Goal: Information Seeking & Learning: Learn about a topic

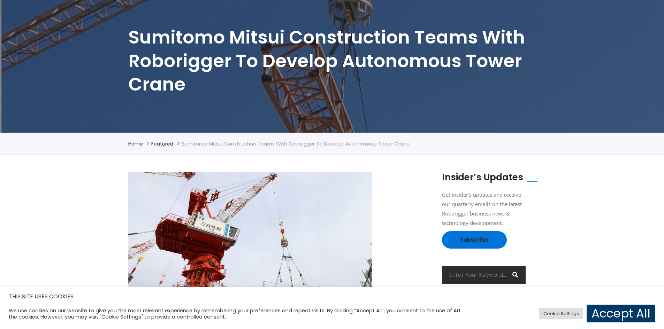
scroll to position [35, 0]
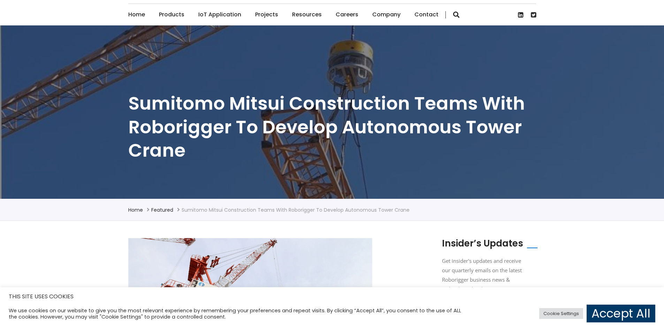
click at [140, 102] on h1 "Sumitomo Mitsui Construction teams with Roborigger to develop autonomous tower …" at bounding box center [332, 127] width 408 height 71
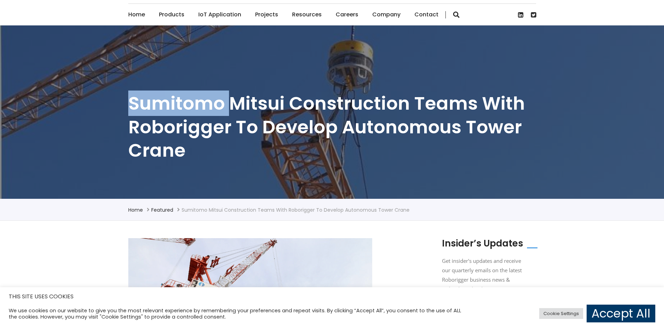
click at [140, 102] on h1 "Sumitomo Mitsui Construction teams with Roborigger to develop autonomous tower …" at bounding box center [332, 127] width 408 height 71
drag, startPoint x: 140, startPoint y: 102, endPoint x: 342, endPoint y: 97, distance: 201.5
click at [140, 102] on h1 "Sumitomo Mitsui Construction teams with Roborigger to develop autonomous tower …" at bounding box center [332, 127] width 408 height 71
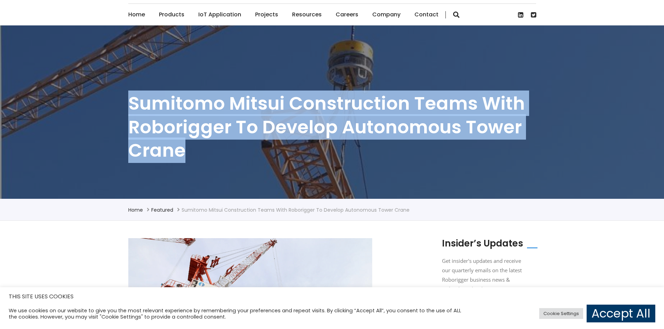
click at [404, 100] on h1 "Sumitomo Mitsui Construction teams with Roborigger to develop autonomous tower …" at bounding box center [332, 127] width 408 height 71
click at [418, 103] on h1 "Sumitomo Mitsui Construction teams with Roborigger to develop autonomous tower …" at bounding box center [332, 127] width 408 height 71
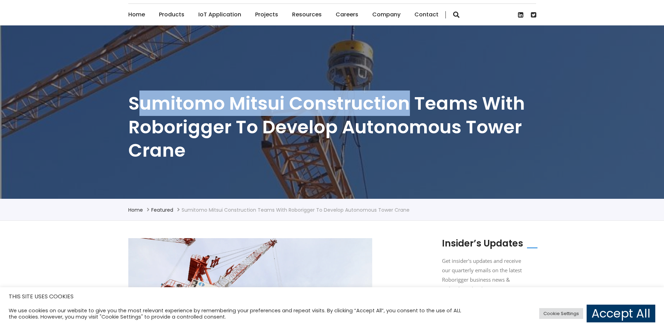
drag, startPoint x: 407, startPoint y: 103, endPoint x: 147, endPoint y: 111, distance: 260.1
click at [139, 111] on h1 "Sumitomo Mitsui Construction teams with Roborigger to develop autonomous tower …" at bounding box center [332, 127] width 408 height 71
click at [170, 111] on h1 "Sumitomo Mitsui Construction teams with Roborigger to develop autonomous tower …" at bounding box center [332, 127] width 408 height 71
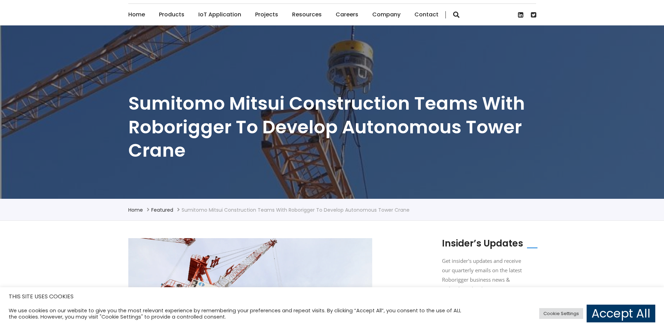
click at [234, 109] on h1 "Sumitomo Mitsui Construction teams with Roborigger to develop autonomous tower …" at bounding box center [332, 127] width 408 height 71
click at [233, 109] on h1 "Sumitomo Mitsui Construction teams with Roborigger to develop autonomous tower …" at bounding box center [332, 127] width 408 height 71
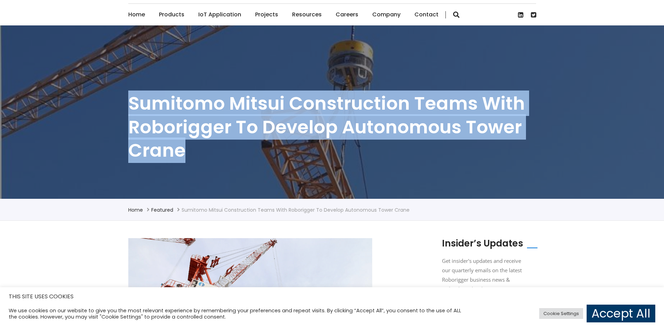
click at [233, 109] on h1 "Sumitomo Mitsui Construction teams with Roborigger to develop autonomous tower …" at bounding box center [332, 127] width 408 height 71
copy h1 "Sumitomo Mitsui Construction teams with Roborigger to develop autonomous tower …"
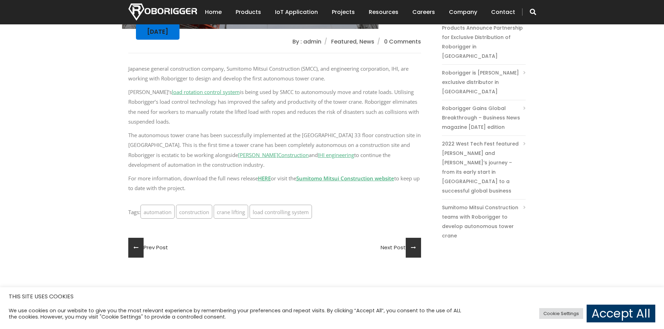
scroll to position [348, 0]
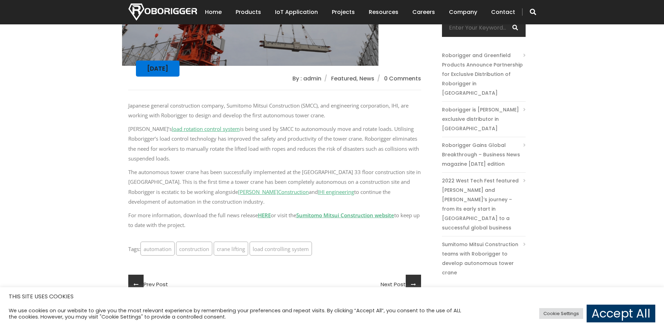
click at [291, 125] on p "Roborigger’s load rotation control system is being used by SMCC to autonomously…" at bounding box center [274, 144] width 293 height 40
click at [229, 163] on div "Japanese general construction company, Sumitomo Mitsui Construction (SMCC), and…" at bounding box center [274, 178] width 293 height 154
click at [306, 169] on p "The autonomous tower crane has been successfully implemented at the [GEOGRAPHIC…" at bounding box center [274, 187] width 293 height 40
drag, startPoint x: 306, startPoint y: 170, endPoint x: 149, endPoint y: 182, distance: 156.9
click at [149, 182] on p "The autonomous tower crane has been successfully implemented at the [GEOGRAPHIC…" at bounding box center [274, 187] width 293 height 40
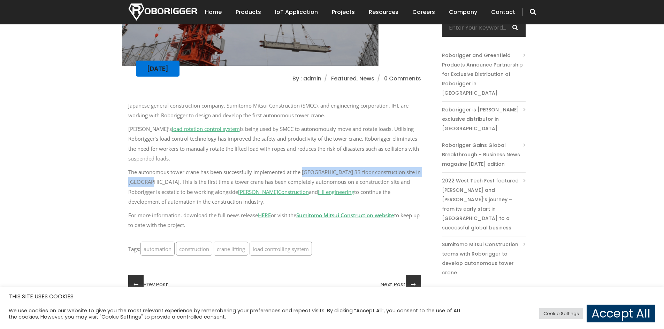
copy p "Seiseki Sakuragaoka 33 floor construction site in [GEOGRAPHIC_DATA]."
click at [265, 216] on link "HERE" at bounding box center [264, 215] width 13 height 7
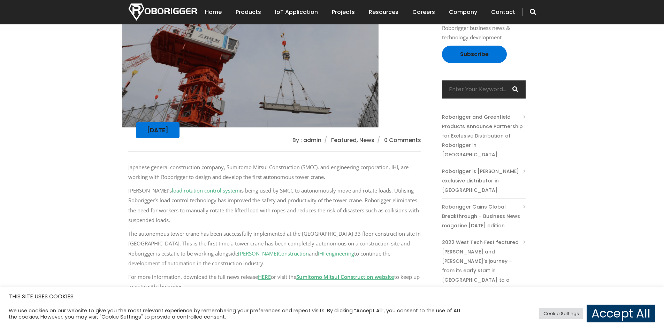
scroll to position [290, 0]
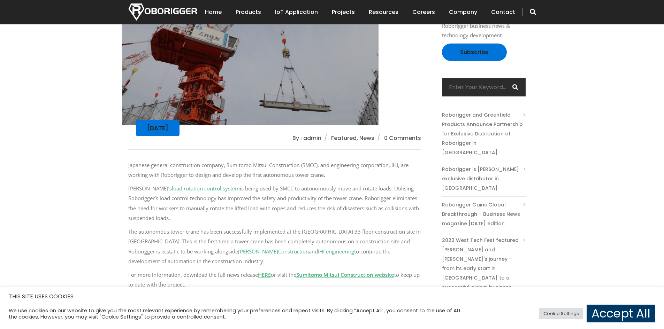
drag, startPoint x: 255, startPoint y: 192, endPoint x: 258, endPoint y: 199, distance: 7.3
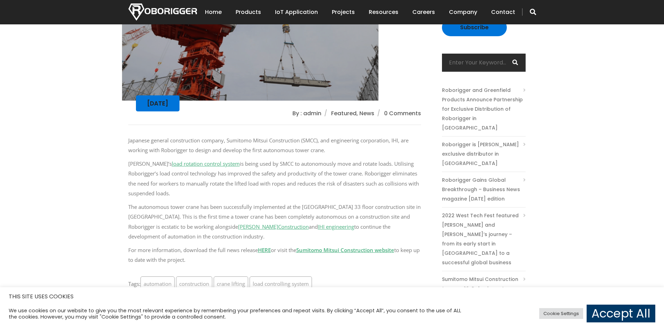
drag, startPoint x: 257, startPoint y: 198, endPoint x: 256, endPoint y: 204, distance: 6.0
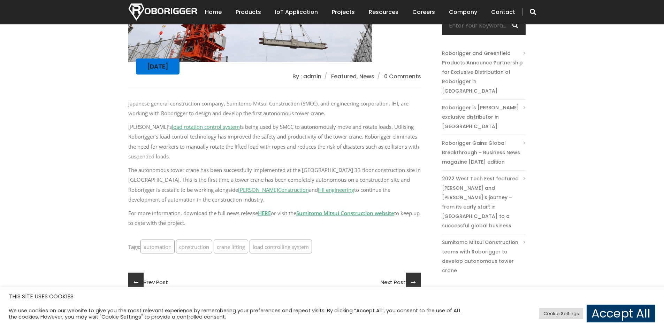
scroll to position [279, 0]
